Goal: Task Accomplishment & Management: Manage account settings

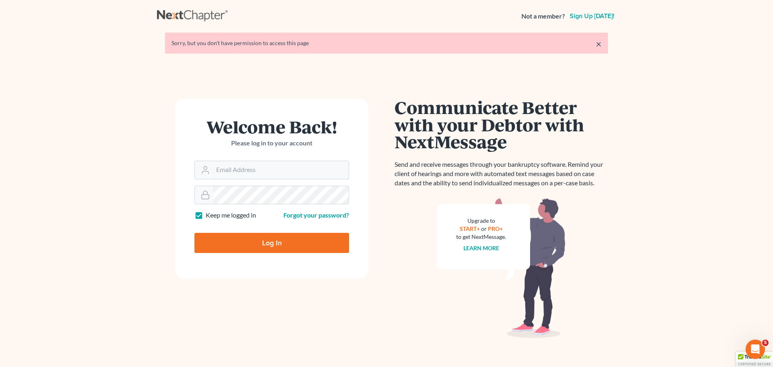
type input "alan@bulielaw.com"
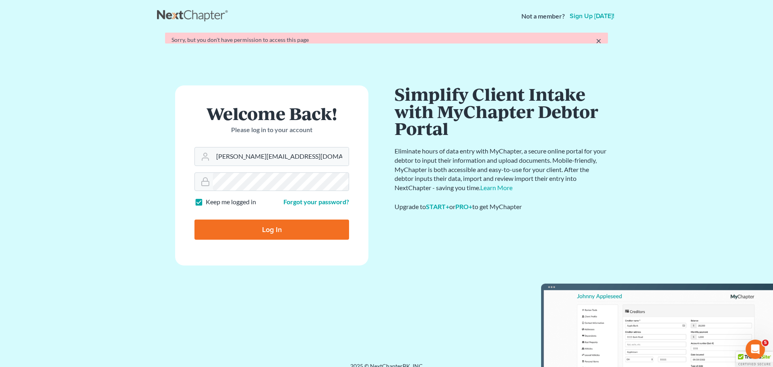
click at [269, 239] on form "Welcome Back! Please log in to your account Email Address alan@bulielaw.com Pas…" at bounding box center [271, 175] width 193 height 180
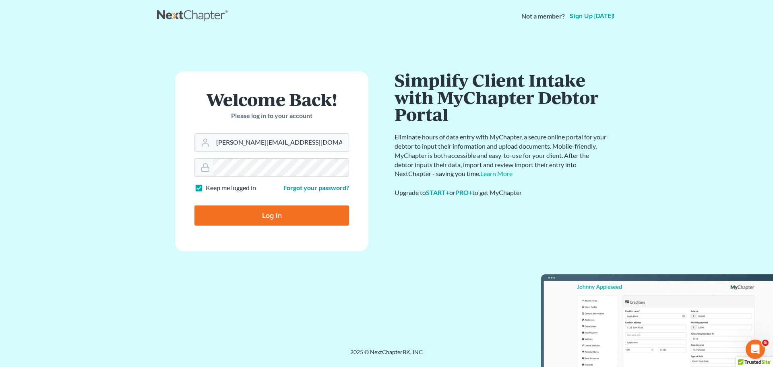
click at [277, 215] on input "Log In" at bounding box center [272, 215] width 155 height 20
type input "Thinking..."
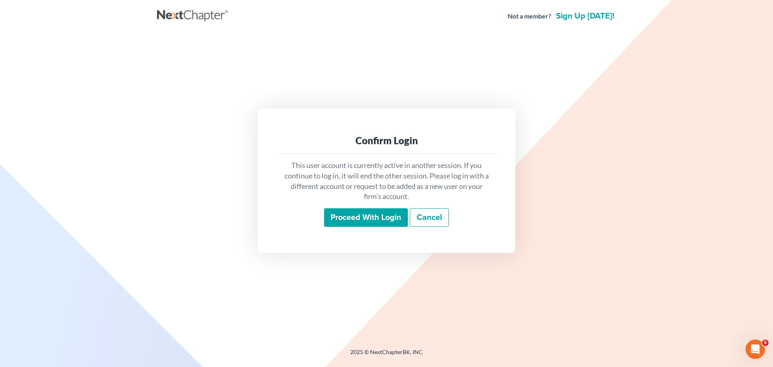
click at [361, 214] on input "Proceed with login" at bounding box center [366, 217] width 84 height 19
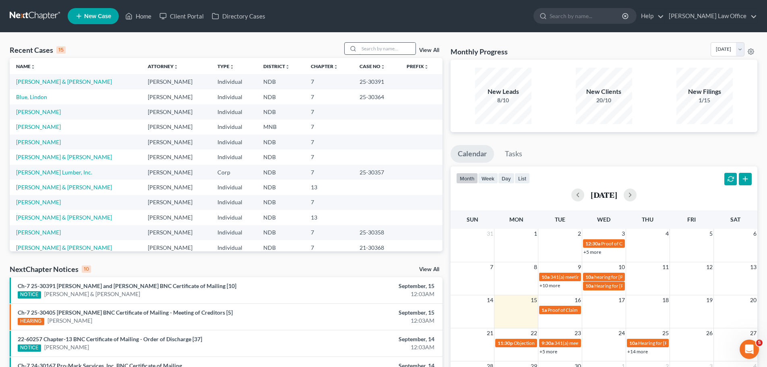
click at [372, 52] on input "search" at bounding box center [387, 49] width 56 height 12
type input "thyng"
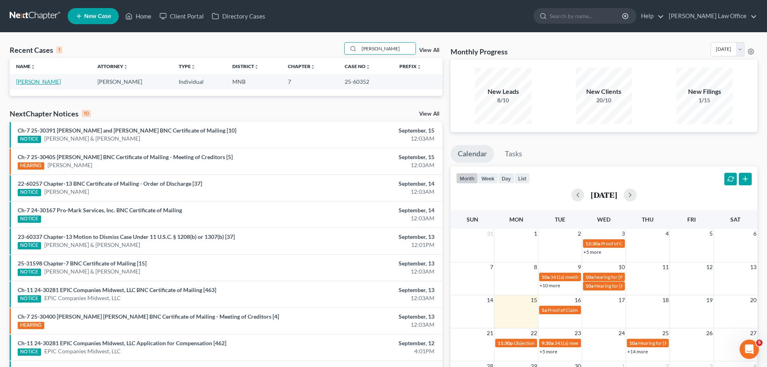
click at [27, 83] on link "[PERSON_NAME]" at bounding box center [38, 81] width 45 height 7
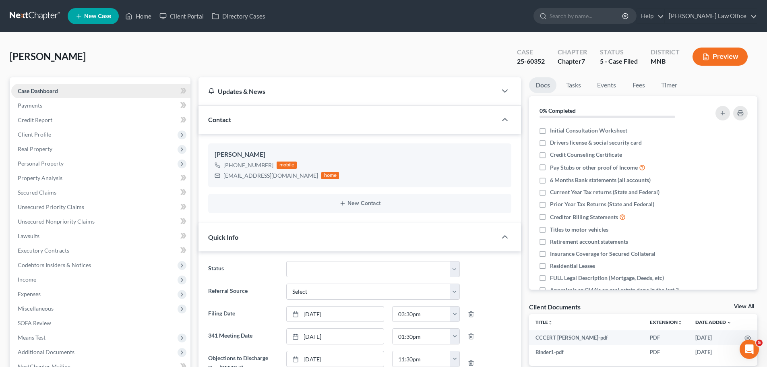
scroll to position [212, 0]
click at [34, 132] on span "Client Profile" at bounding box center [34, 134] width 33 height 7
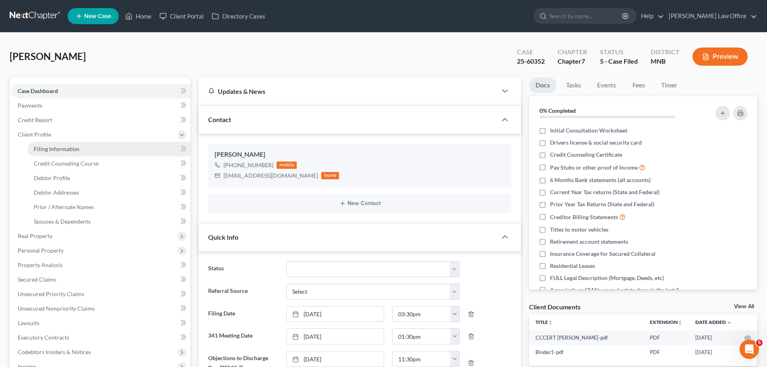
click at [50, 147] on span "Filing Information" at bounding box center [57, 148] width 46 height 7
select select "1"
select select "0"
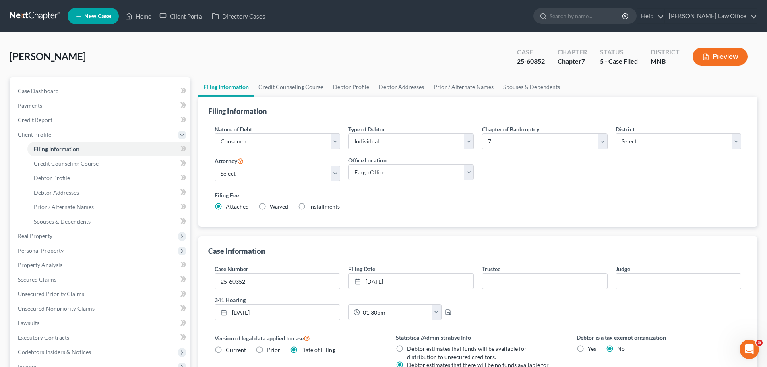
select select "8"
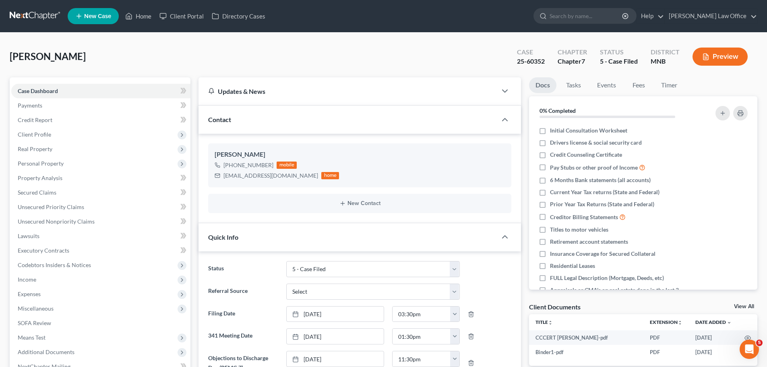
scroll to position [212, 0]
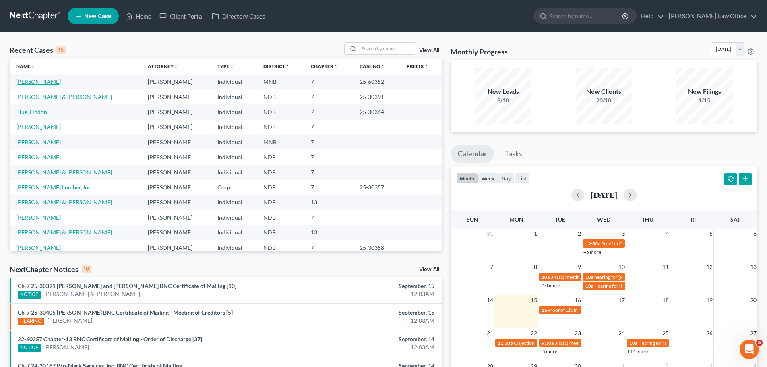
click at [34, 82] on link "[PERSON_NAME]" at bounding box center [38, 81] width 45 height 7
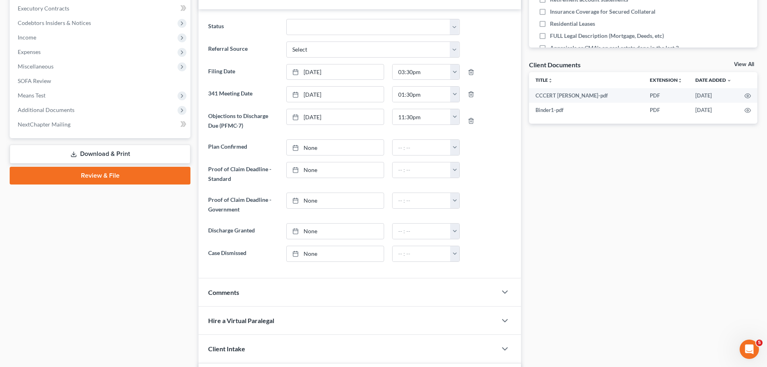
scroll to position [242, 0]
click at [40, 112] on span "Additional Documents" at bounding box center [46, 110] width 57 height 7
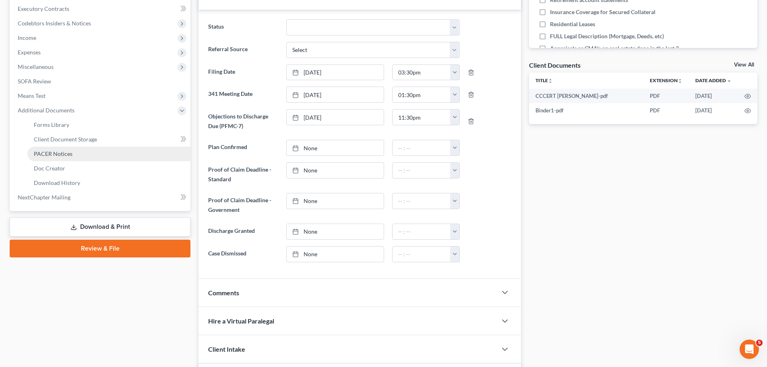
drag, startPoint x: 51, startPoint y: 150, endPoint x: 47, endPoint y: 150, distance: 4.0
click at [51, 151] on span "PACER Notices" at bounding box center [53, 153] width 39 height 7
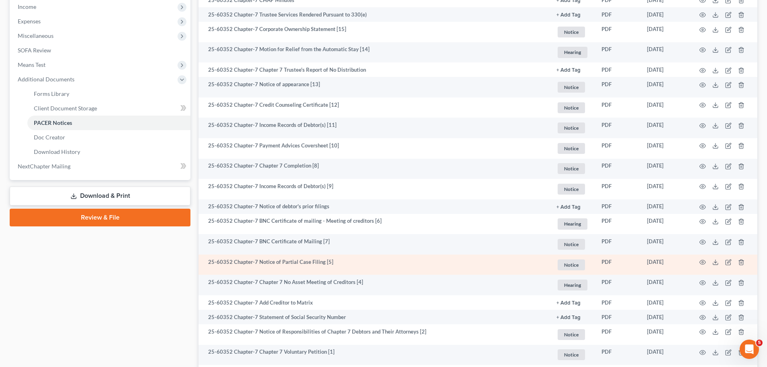
scroll to position [333, 0]
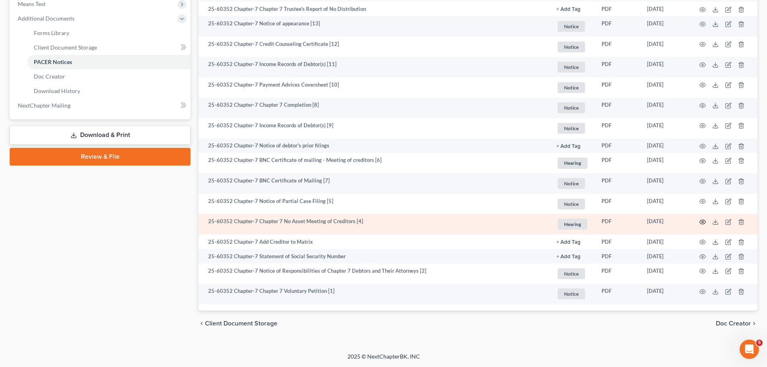
click at [700, 221] on icon "button" at bounding box center [703, 222] width 6 height 6
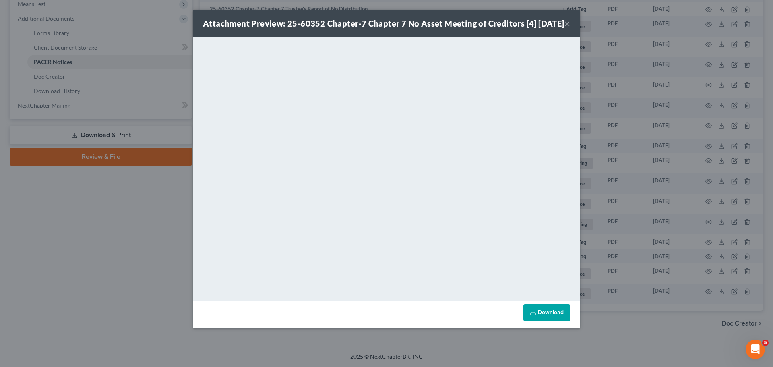
click at [567, 28] on button "×" at bounding box center [568, 24] width 6 height 10
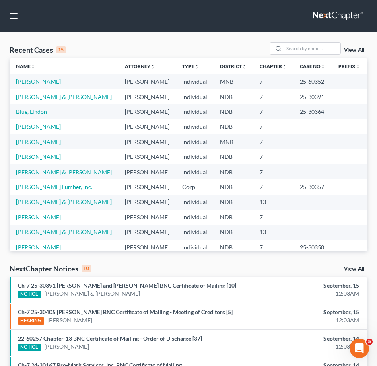
click at [21, 79] on link "[PERSON_NAME]" at bounding box center [38, 81] width 45 height 7
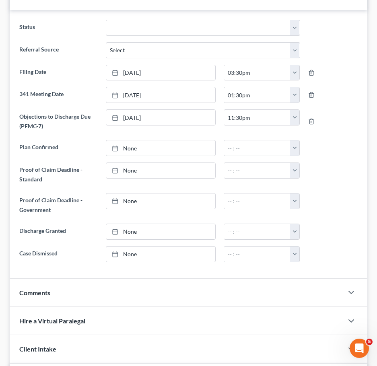
scroll to position [443, 0]
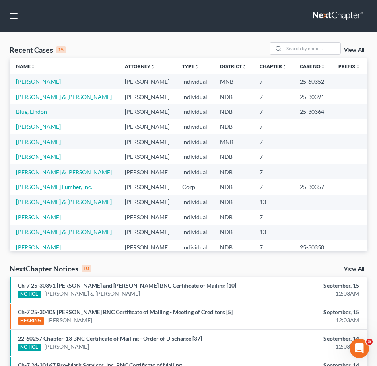
click at [35, 82] on link "[PERSON_NAME]" at bounding box center [38, 81] width 45 height 7
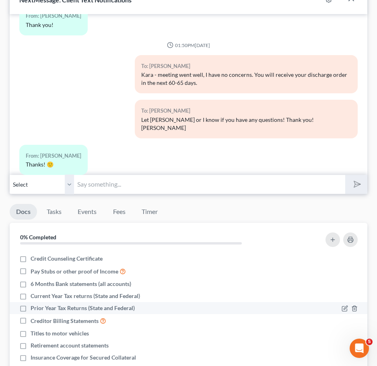
scroll to position [40, 0]
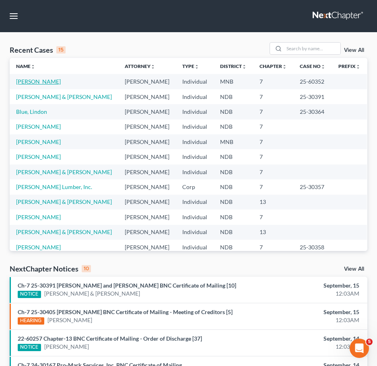
click at [32, 79] on link "[PERSON_NAME]" at bounding box center [38, 81] width 45 height 7
select select "8"
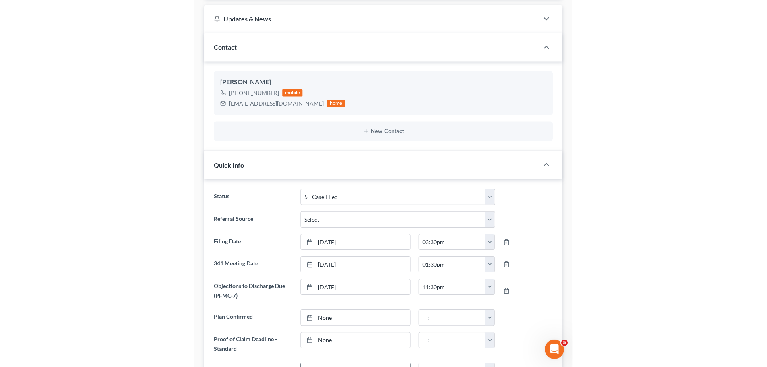
scroll to position [81, 0]
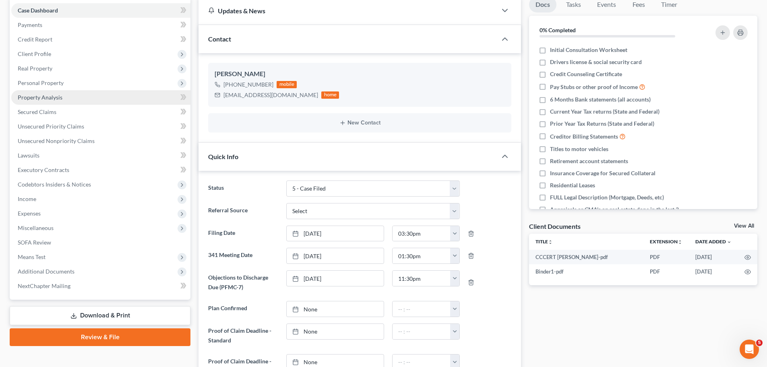
click at [44, 96] on span "Property Analysis" at bounding box center [40, 97] width 45 height 7
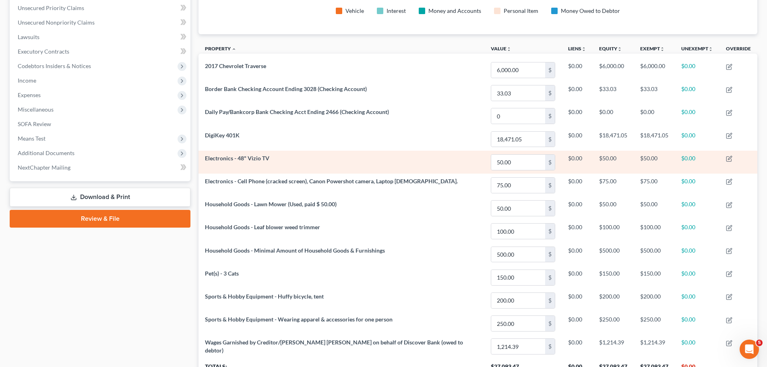
scroll to position [108, 0]
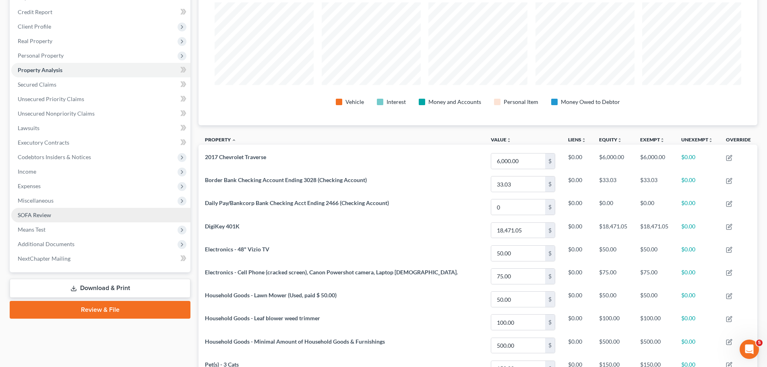
click at [37, 212] on span "SOFA Review" at bounding box center [34, 214] width 33 height 7
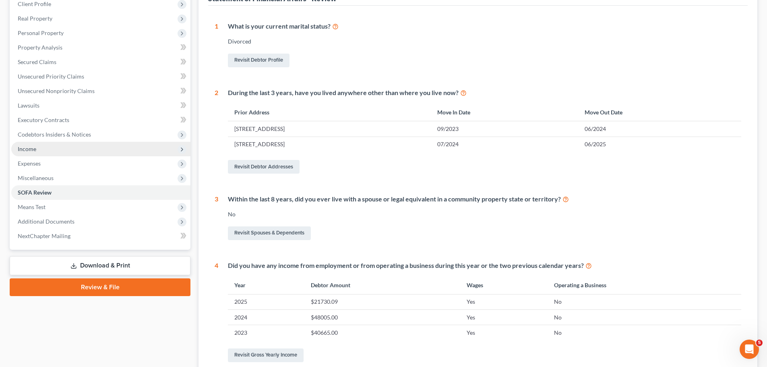
scroll to position [161, 0]
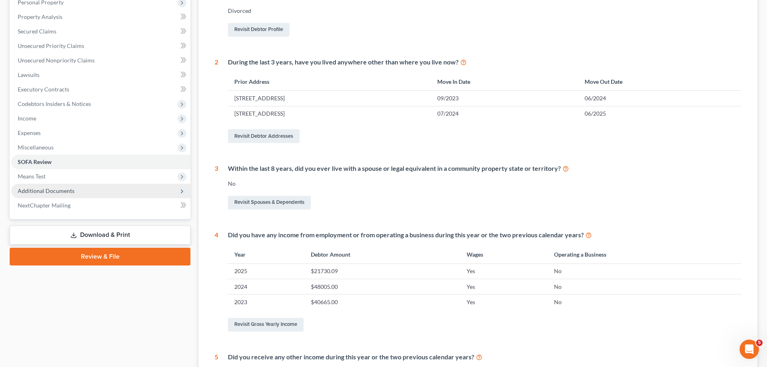
click at [37, 186] on span "Additional Documents" at bounding box center [100, 191] width 179 height 14
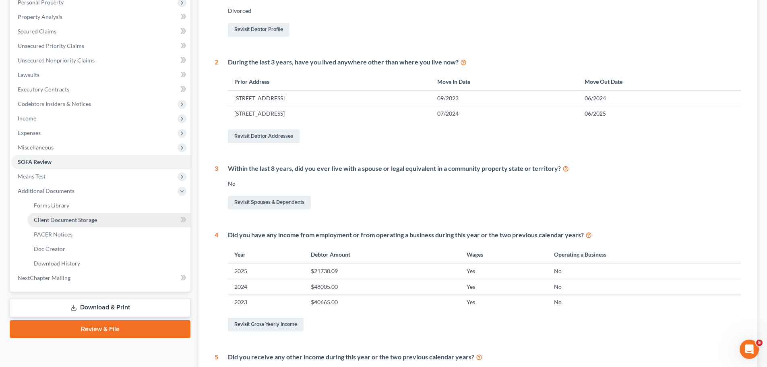
click at [47, 218] on span "Client Document Storage" at bounding box center [65, 219] width 63 height 7
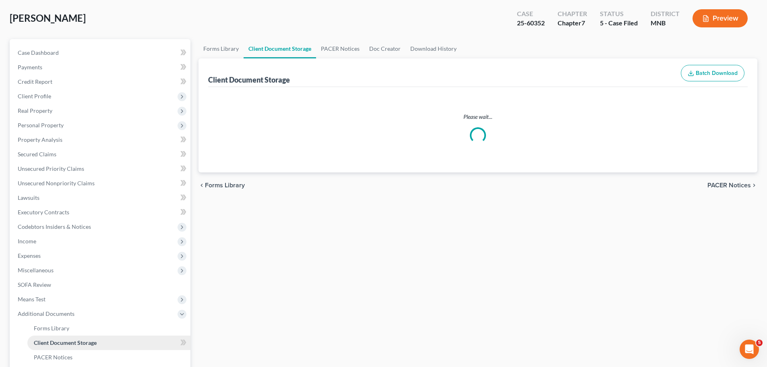
select select "6"
select select "1"
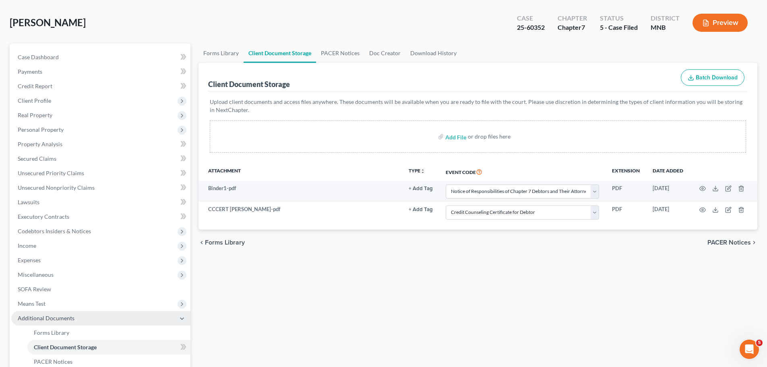
scroll to position [81, 0]
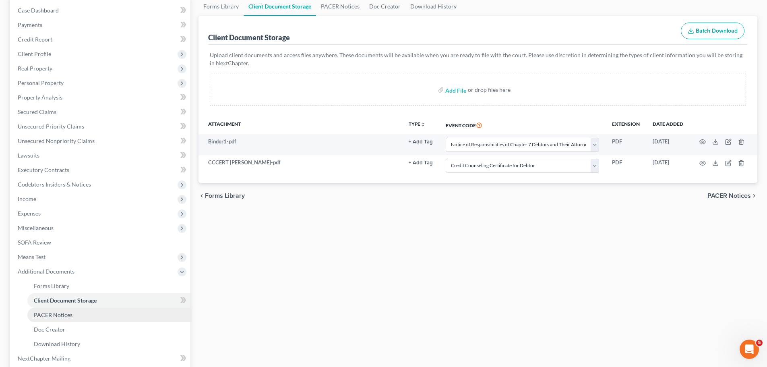
click at [58, 310] on link "PACER Notices" at bounding box center [108, 315] width 163 height 14
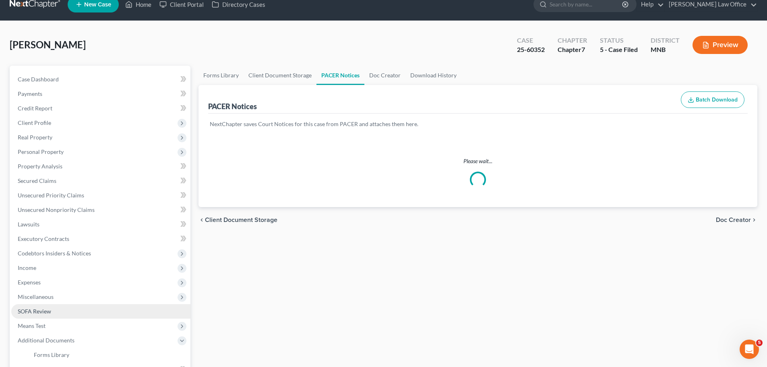
click at [58, 310] on ul "Case Dashboard Payments Invoices Payments Payments Credit Report Client Profile" at bounding box center [100, 253] width 179 height 362
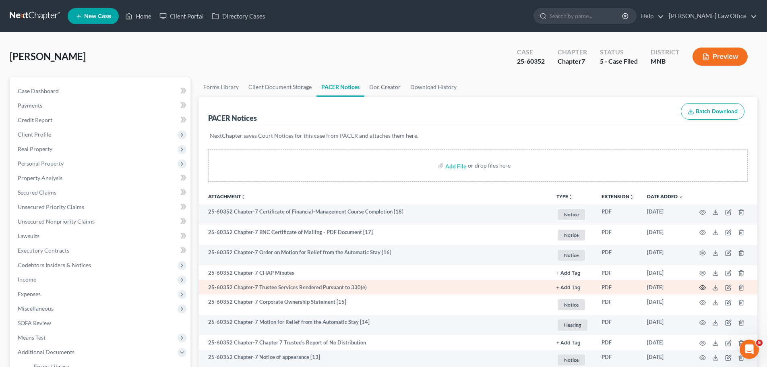
click at [377, 287] on icon "button" at bounding box center [703, 288] width 6 height 4
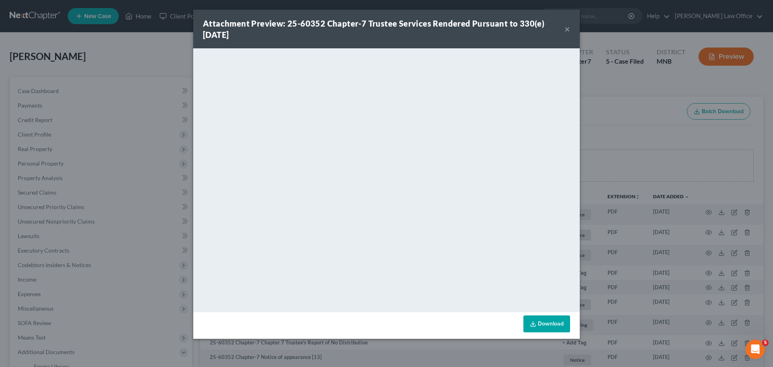
click at [377, 26] on button "×" at bounding box center [568, 29] width 6 height 10
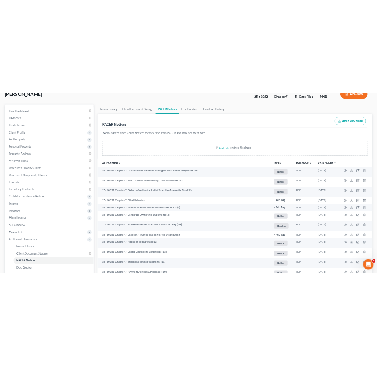
scroll to position [81, 0]
